Goal: Transaction & Acquisition: Purchase product/service

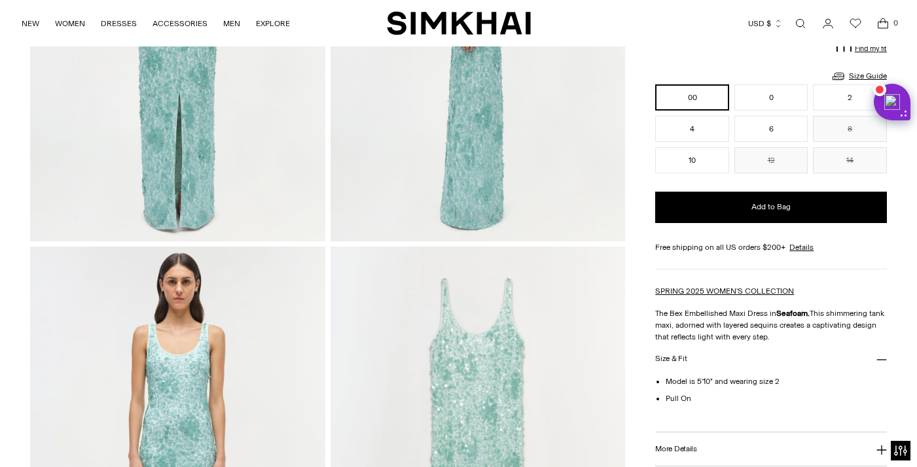
scroll to position [741, 0]
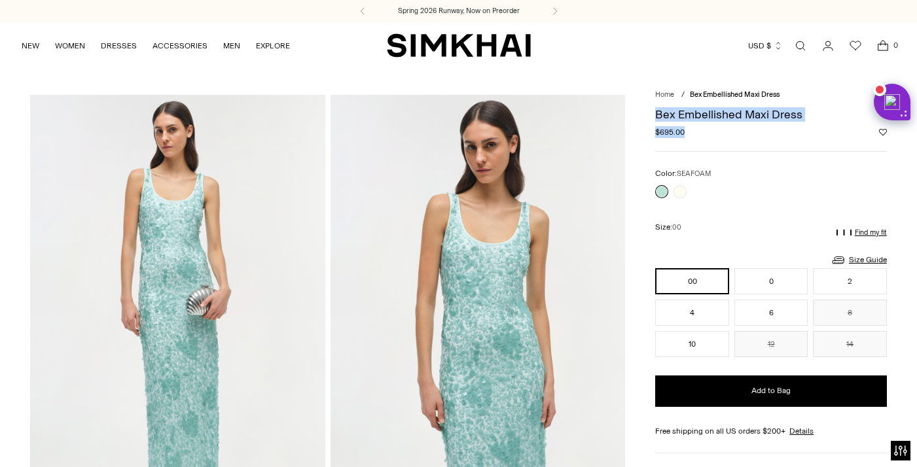
drag, startPoint x: 716, startPoint y: 134, endPoint x: 651, endPoint y: 115, distance: 68.0
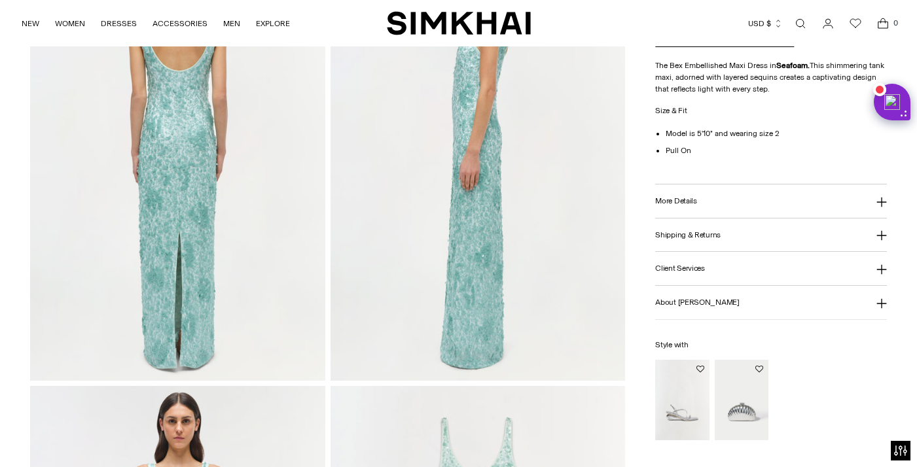
scroll to position [965, 0]
